Goal: Information Seeking & Learning: Check status

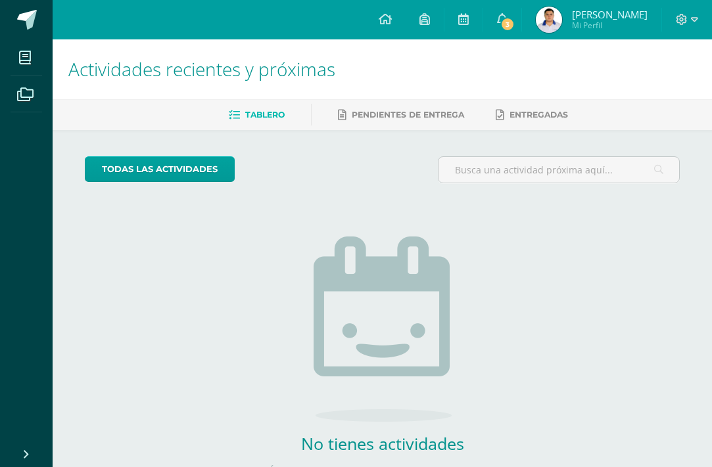
click at [551, 15] on img at bounding box center [549, 20] width 26 height 26
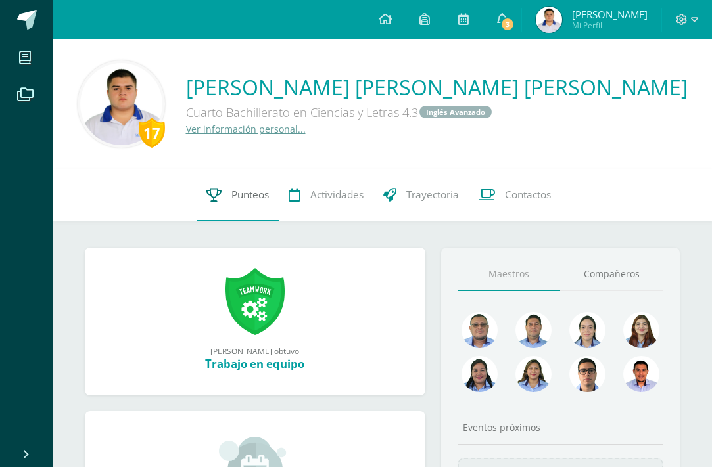
click at [234, 184] on link "Punteos" at bounding box center [238, 195] width 82 height 53
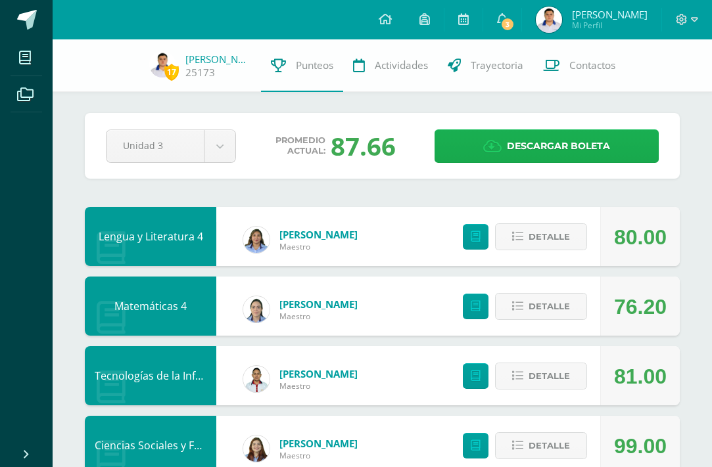
click at [538, 148] on span "Descargar boleta" at bounding box center [558, 146] width 103 height 32
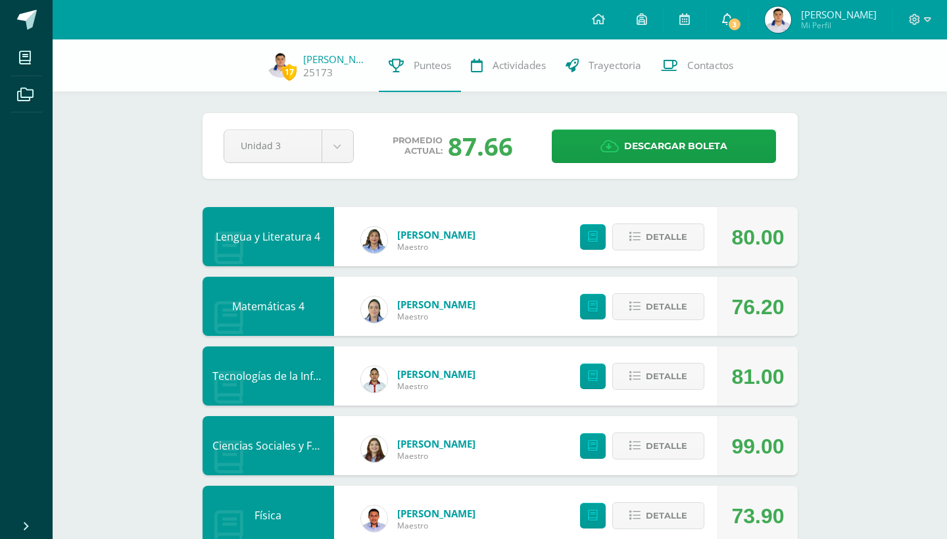
click at [711, 18] on icon at bounding box center [727, 19] width 11 height 12
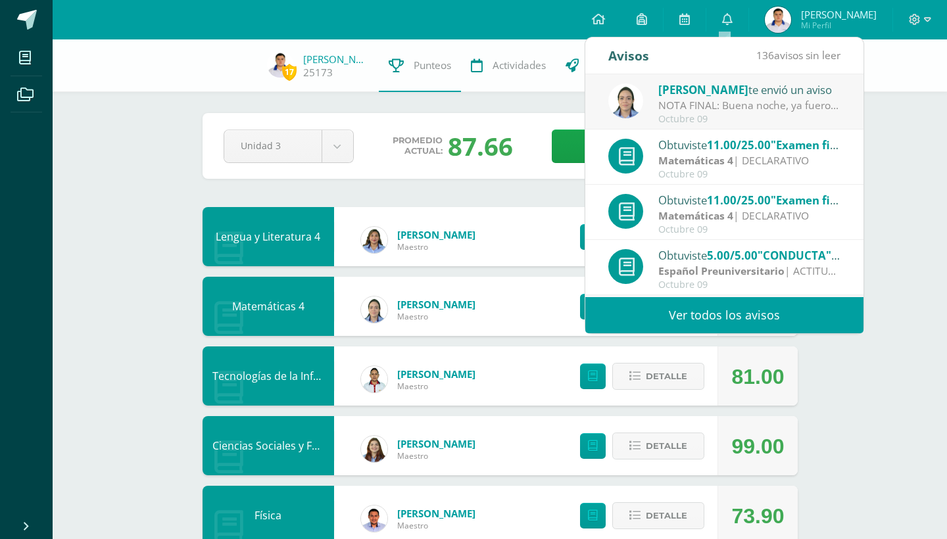
click at [711, 32] on span "Roberto Alexander Mi Perfil" at bounding box center [820, 20] width 117 height 26
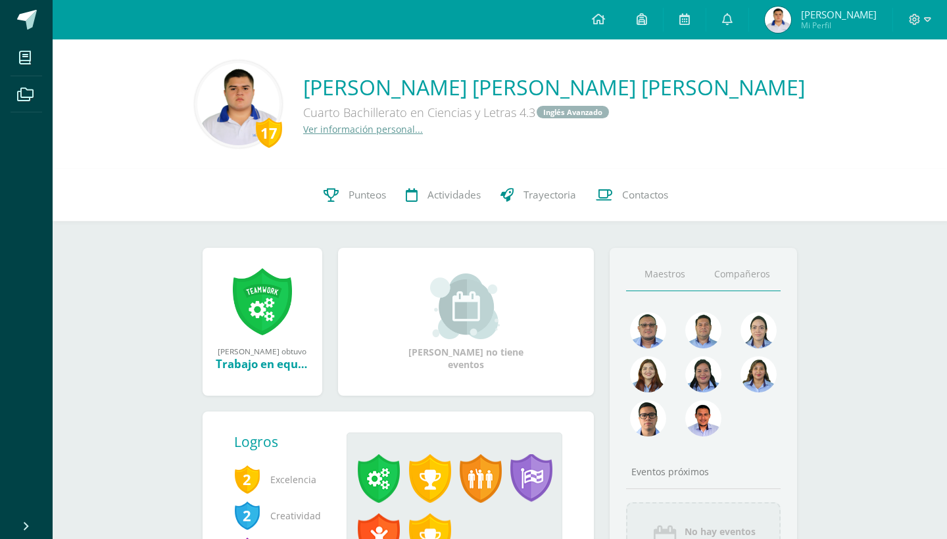
click at [757, 273] on link "Compañeros" at bounding box center [742, 275] width 78 height 34
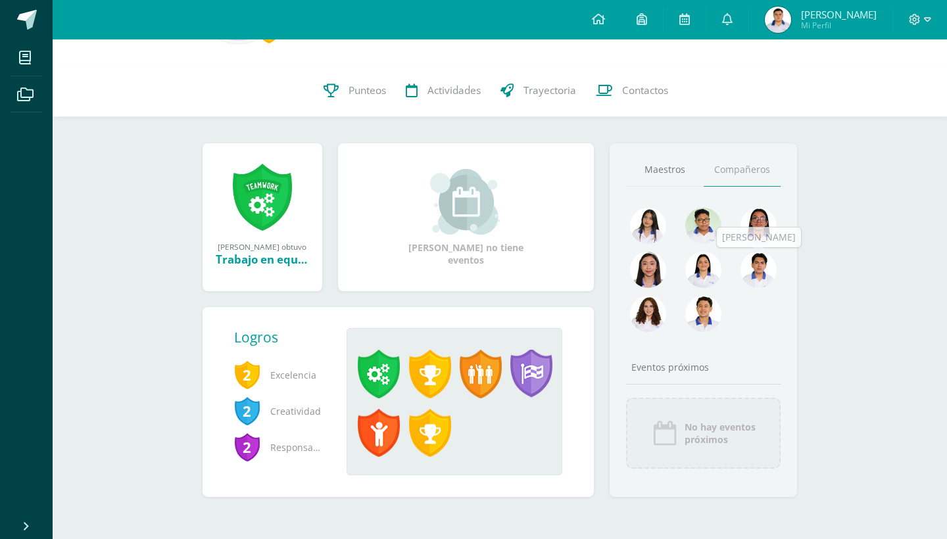
scroll to position [105, 0]
click at [666, 239] on link at bounding box center [648, 227] width 36 height 39
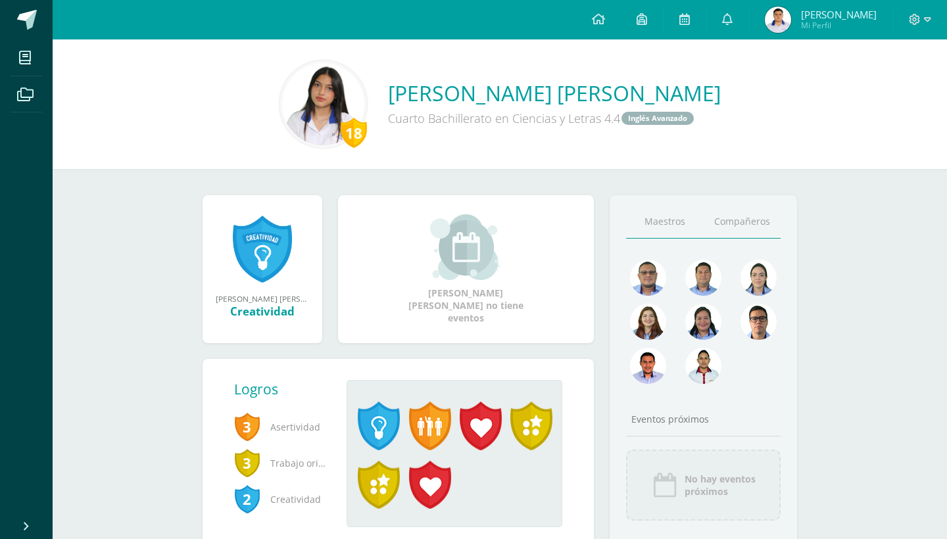
click at [763, 225] on link "Compañeros" at bounding box center [742, 222] width 78 height 34
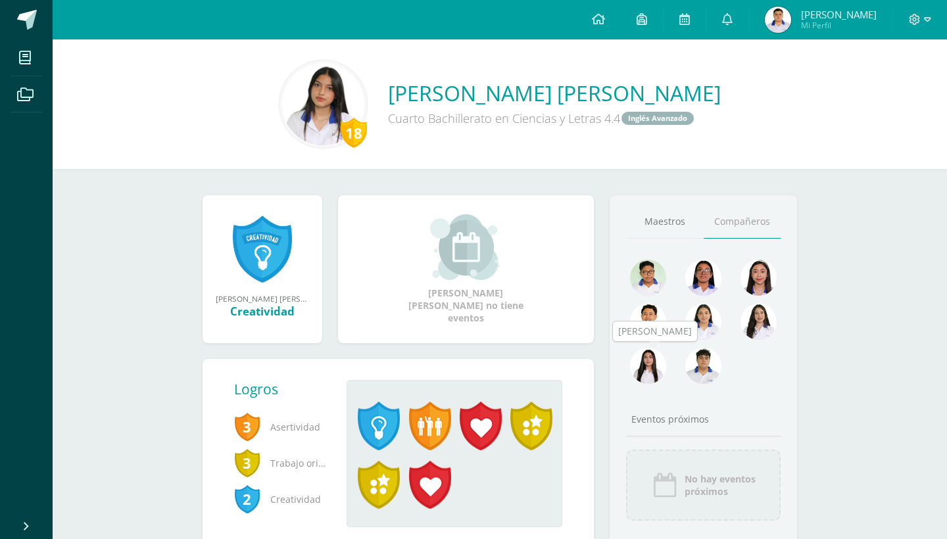
click at [667, 364] on div at bounding box center [648, 370] width 55 height 44
click at [656, 366] on img at bounding box center [648, 366] width 36 height 36
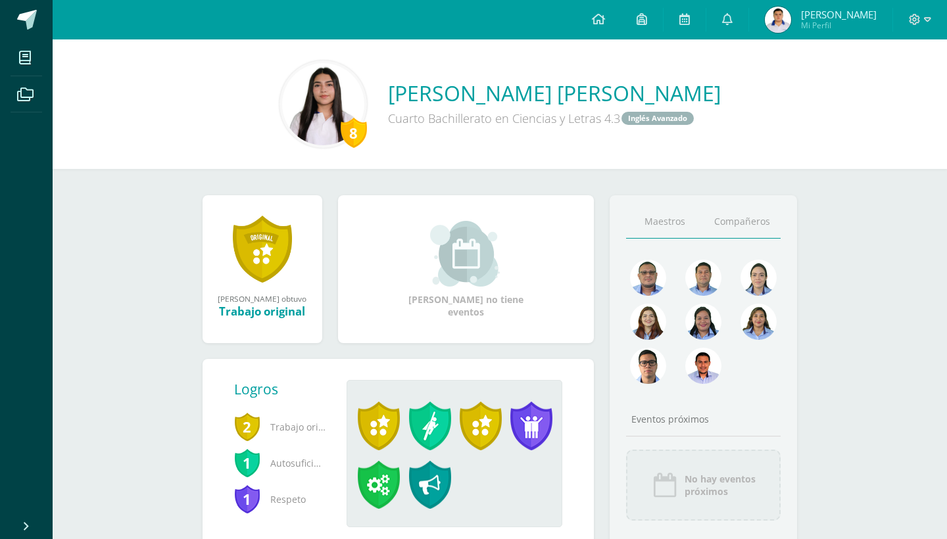
click at [752, 224] on link "Compañeros" at bounding box center [742, 222] width 78 height 34
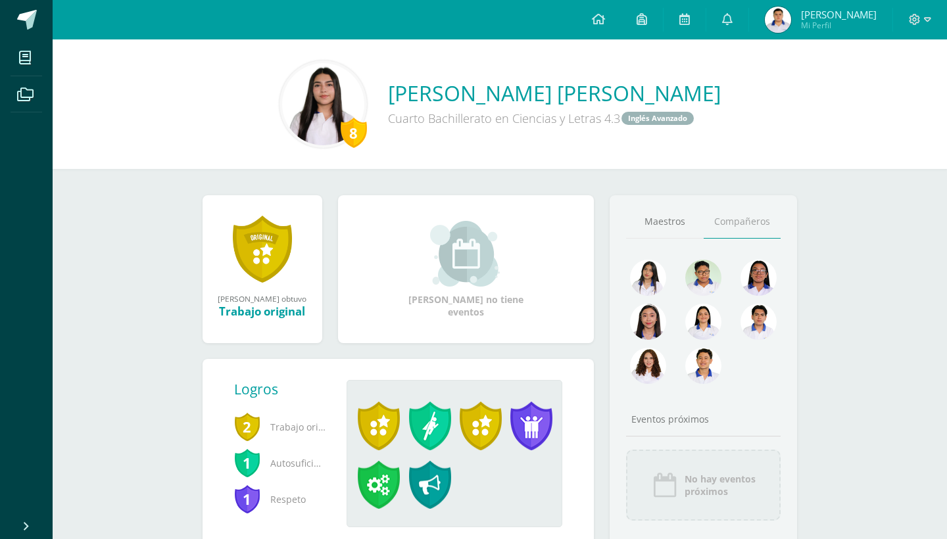
click at [709, 362] on img at bounding box center [703, 366] width 36 height 36
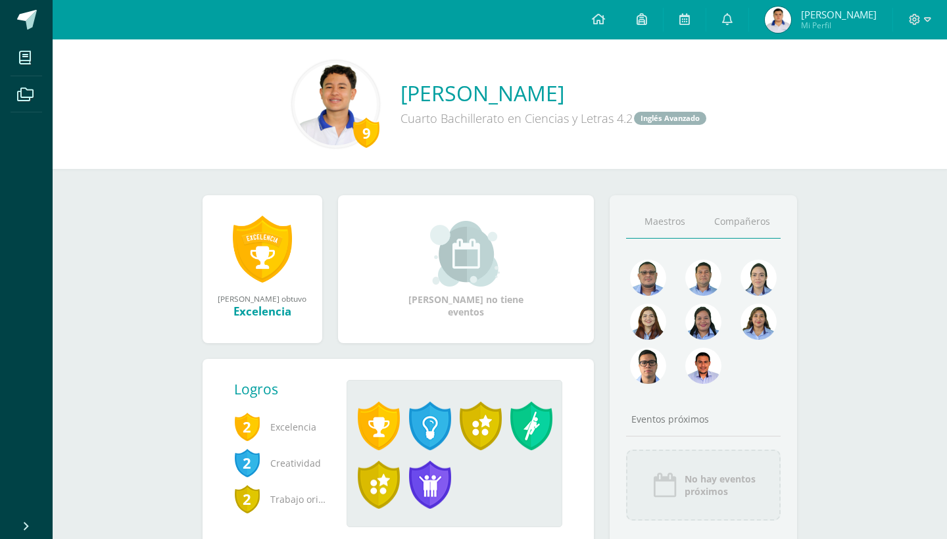
click at [759, 222] on link "Compañeros" at bounding box center [742, 222] width 78 height 34
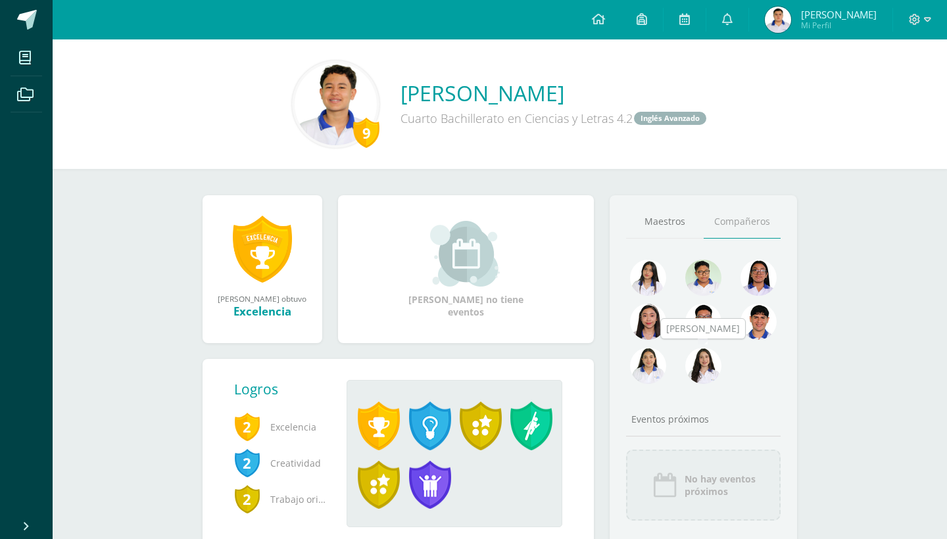
click at [705, 350] on img at bounding box center [703, 366] width 36 height 36
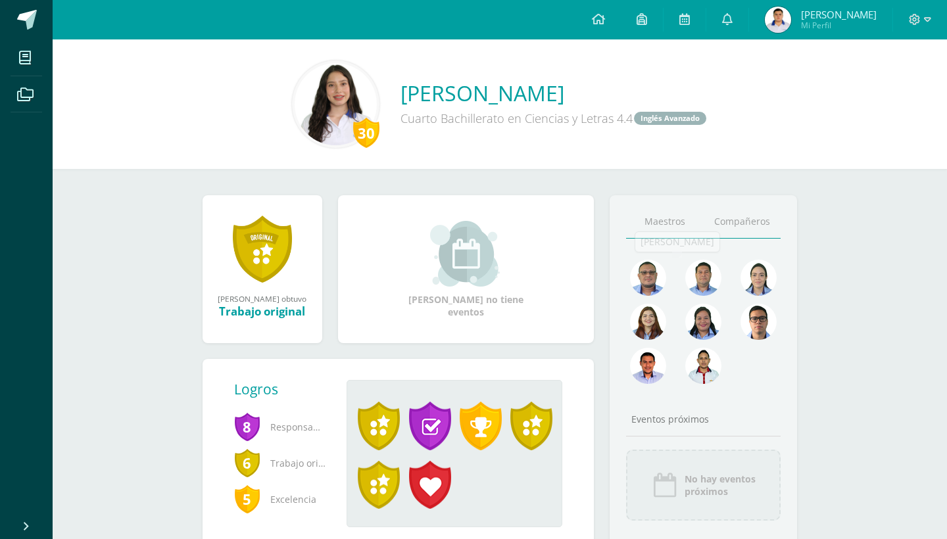
click at [729, 206] on link "Compañeros" at bounding box center [742, 222] width 78 height 34
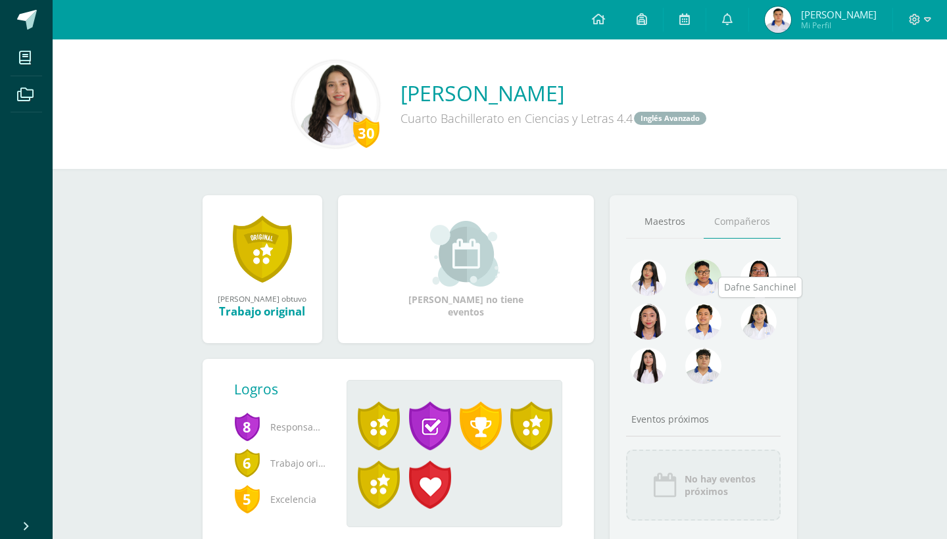
click at [759, 318] on img at bounding box center [758, 322] width 36 height 36
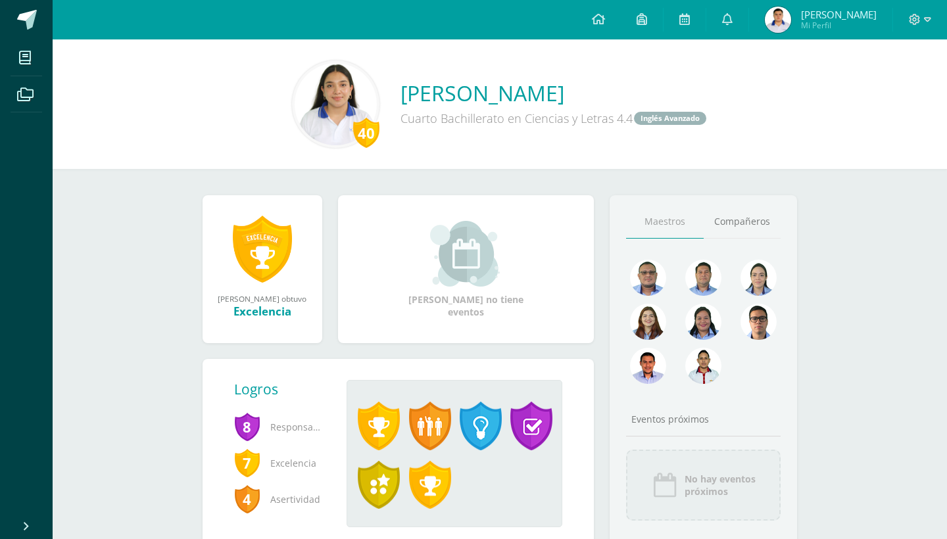
click at [716, 239] on div "Maestros [GEOGRAPHIC_DATA] Eventos próximos No hay eventos próximos" at bounding box center [703, 372] width 188 height 354
click at [728, 230] on link "Compañeros" at bounding box center [742, 222] width 78 height 34
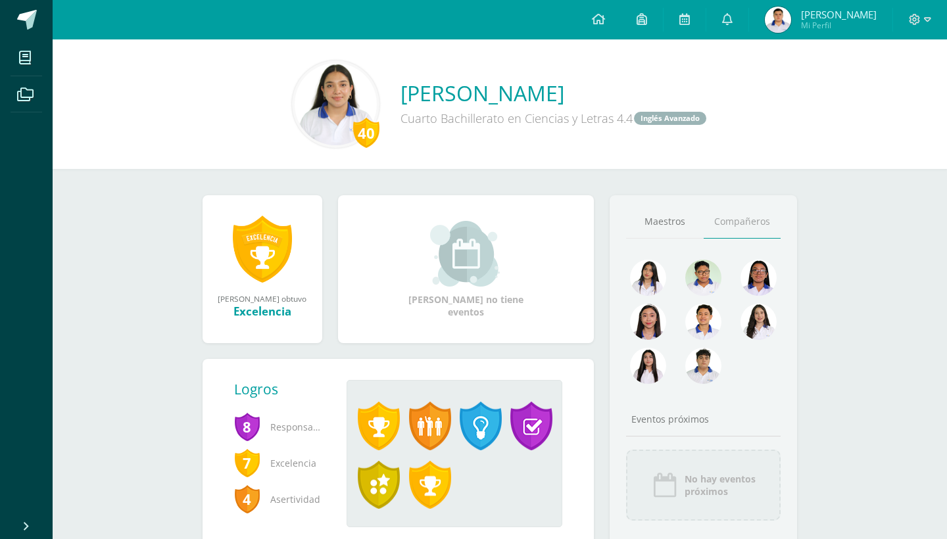
click at [765, 22] on img at bounding box center [778, 20] width 26 height 26
